Goal: Use online tool/utility: Utilize a website feature to perform a specific function

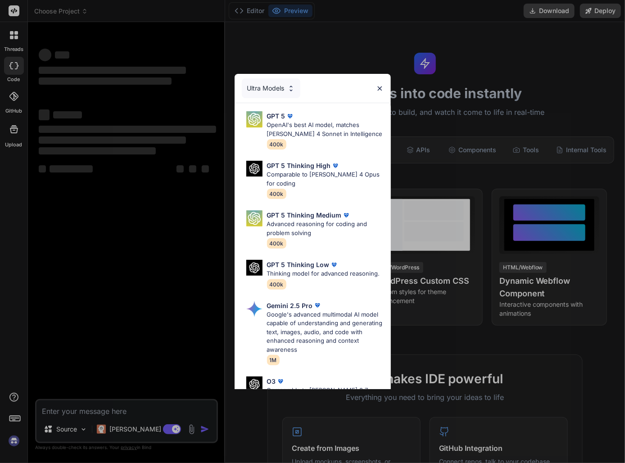
type textarea "x"
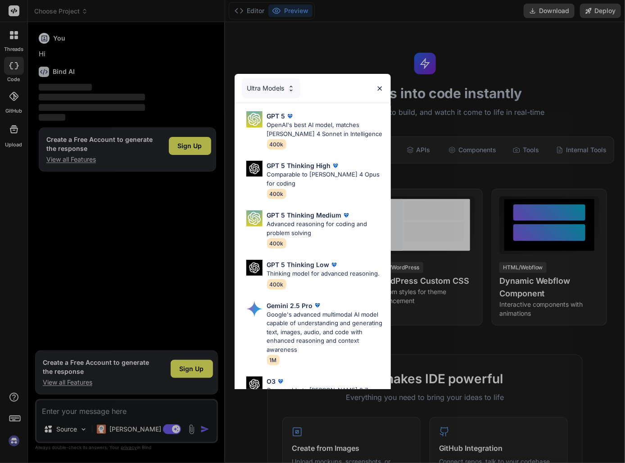
click at [380, 86] on img at bounding box center [380, 89] width 8 height 8
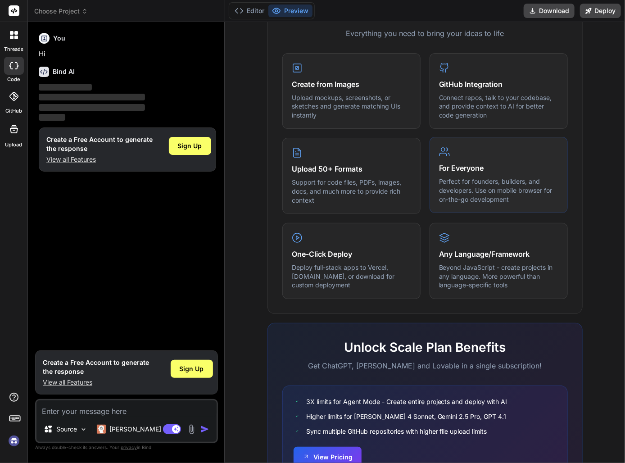
scroll to position [418, 0]
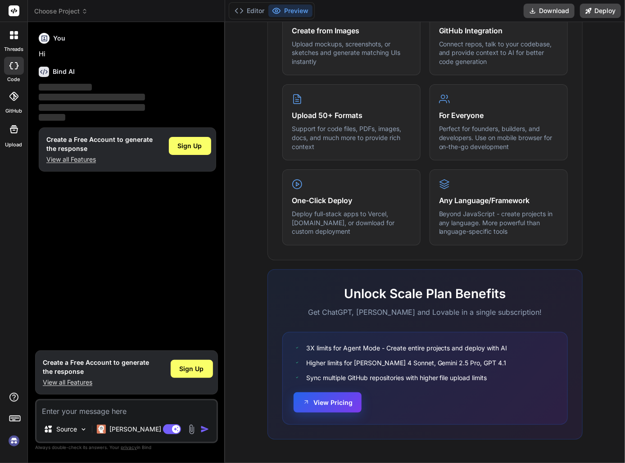
click at [333, 397] on button "View Pricing" at bounding box center [327, 402] width 68 height 20
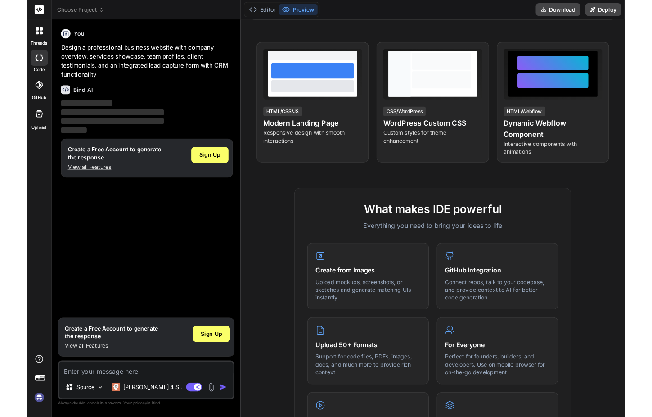
scroll to position [202, 0]
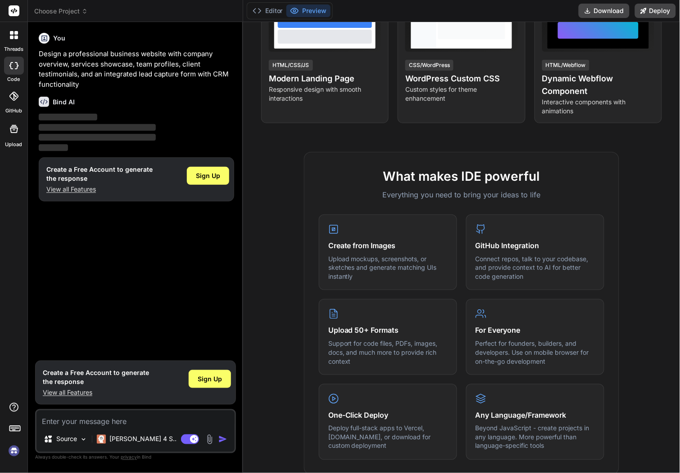
type textarea "x"
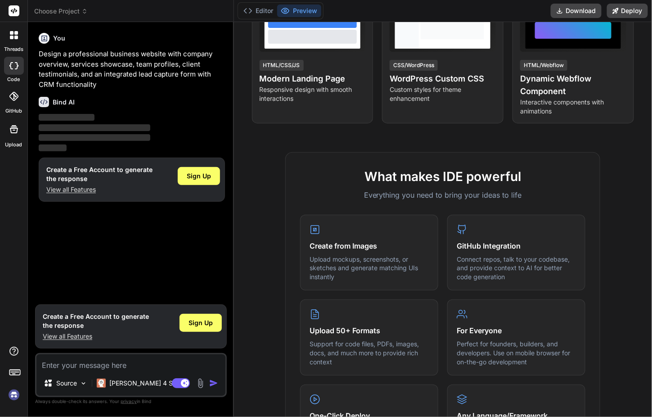
scroll to position [0, 0]
